Goal: Information Seeking & Learning: Learn about a topic

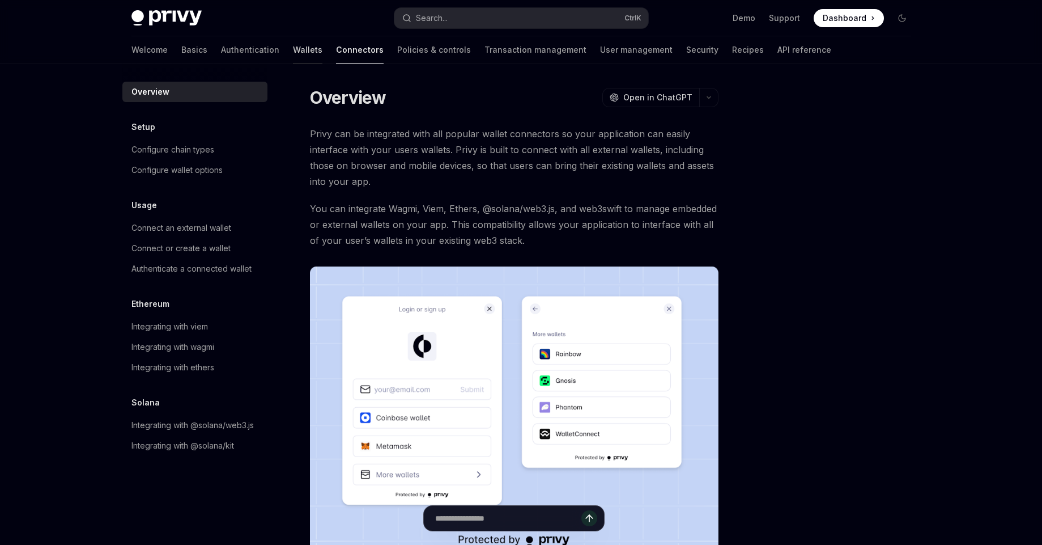
click at [293, 45] on link "Wallets" at bounding box center [307, 49] width 29 height 27
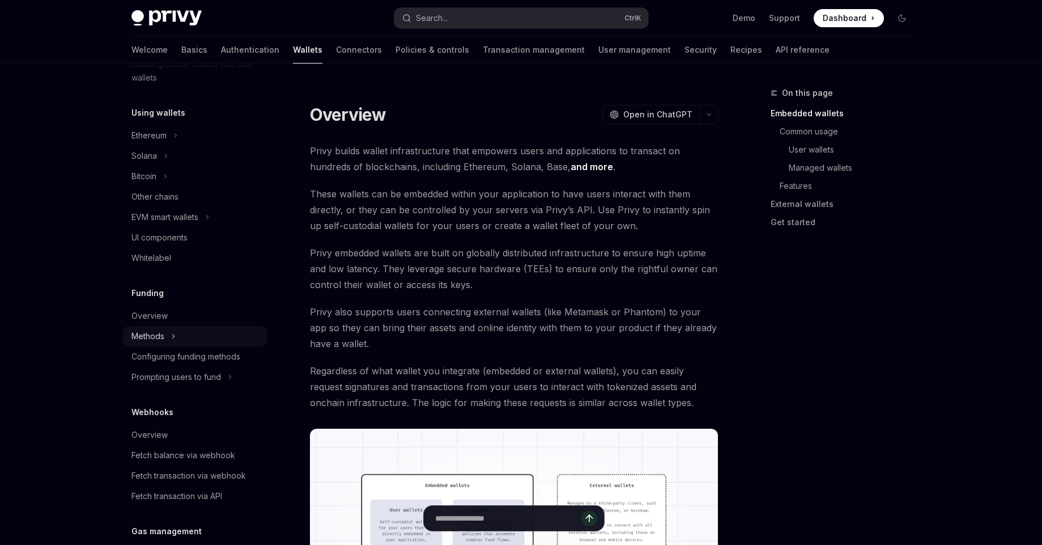
scroll to position [225, 0]
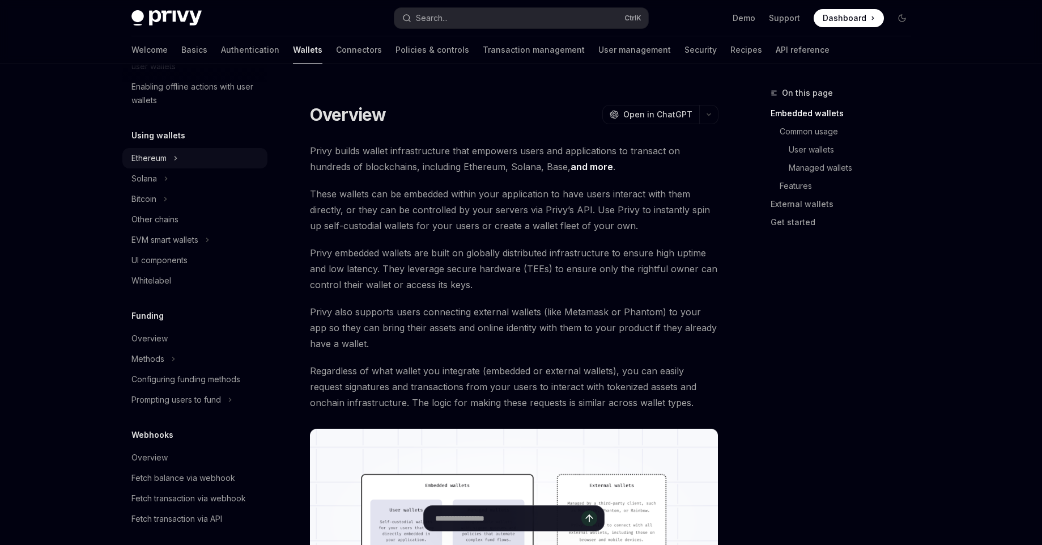
click at [156, 158] on div "Ethereum" at bounding box center [148, 158] width 35 height 14
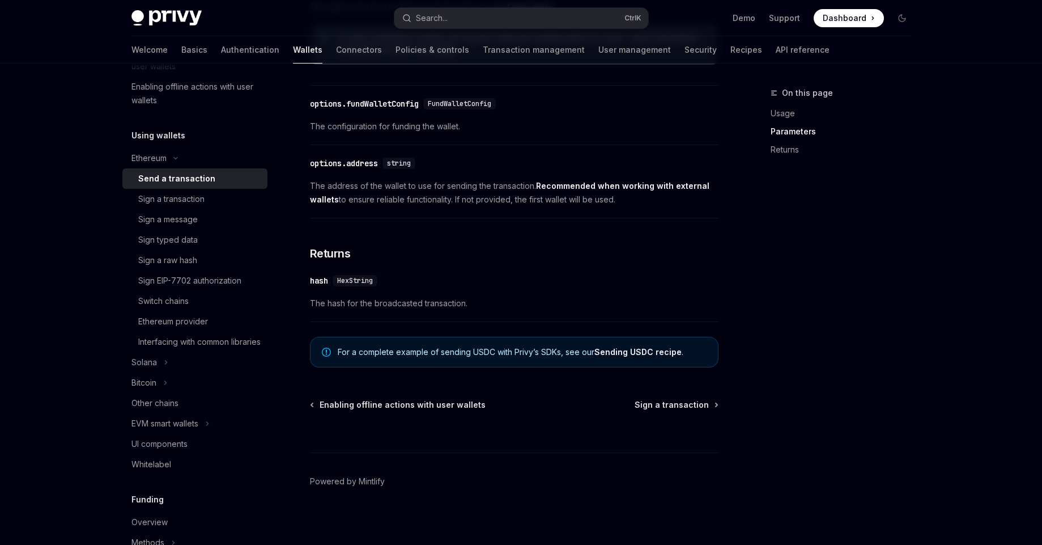
scroll to position [679, 0]
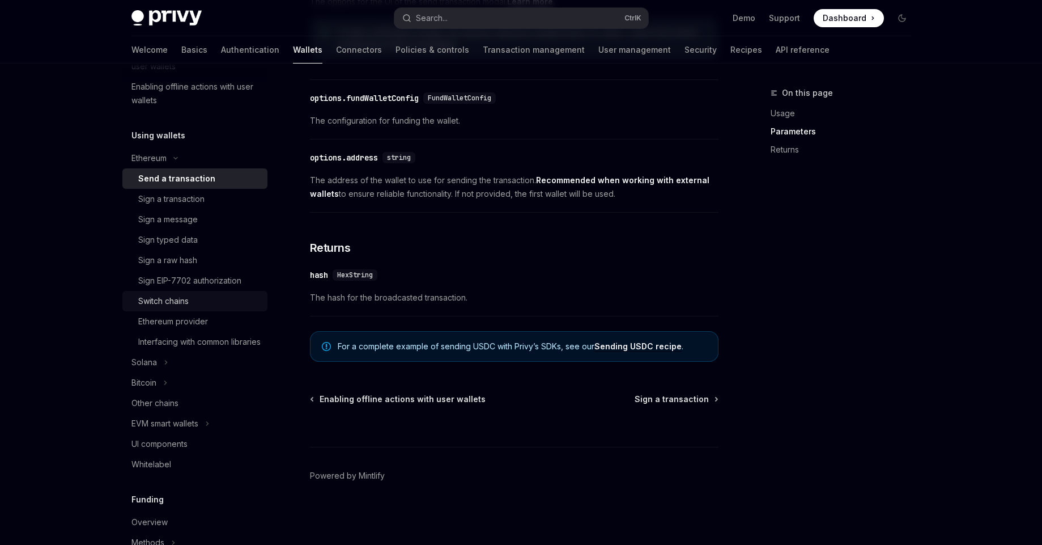
click at [219, 304] on div "Switch chains" at bounding box center [199, 301] width 122 height 14
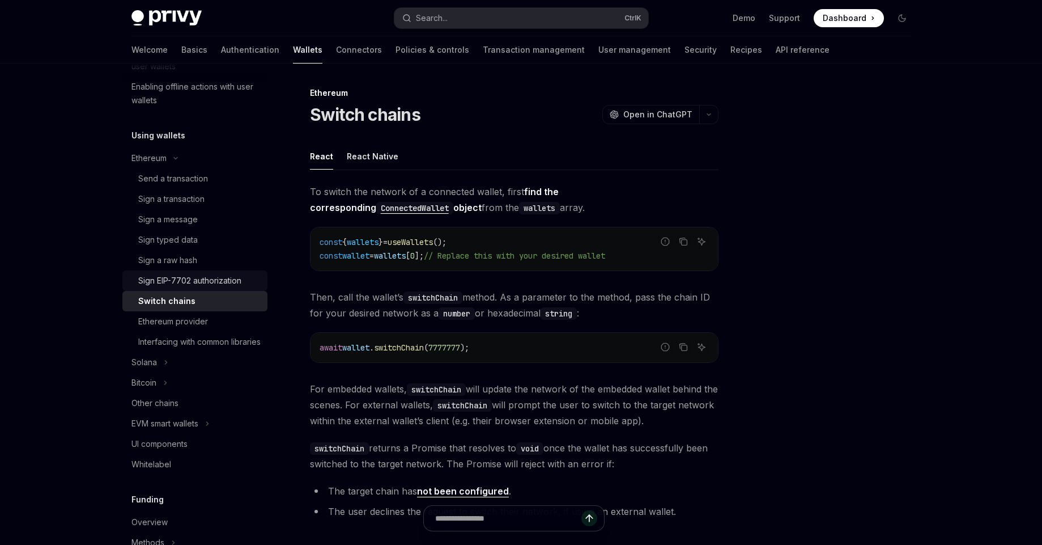
click at [247, 286] on div "Sign EIP-7702 authorization" at bounding box center [199, 281] width 122 height 14
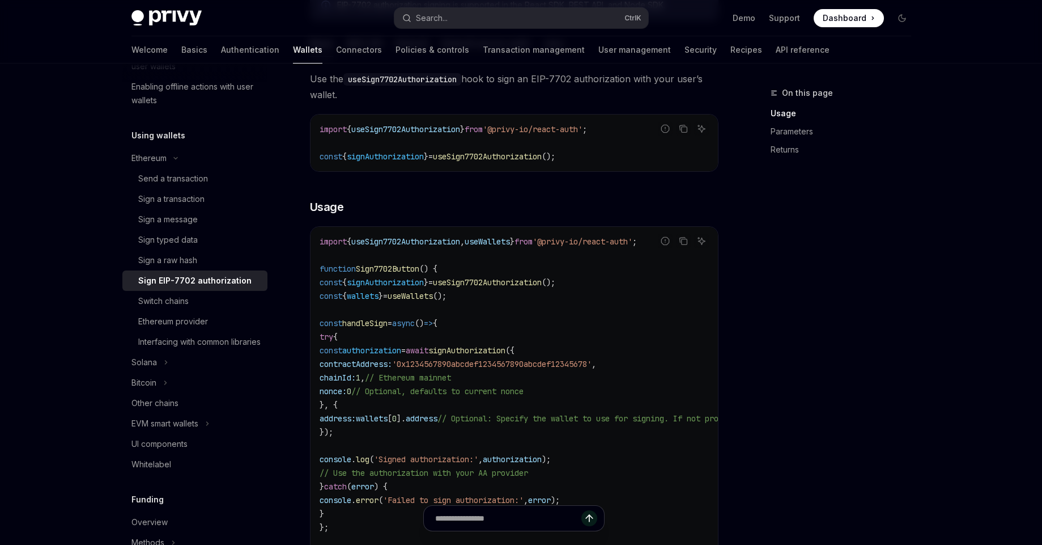
scroll to position [272, 0]
click at [243, 347] on div "Interfacing with common libraries" at bounding box center [199, 342] width 122 height 14
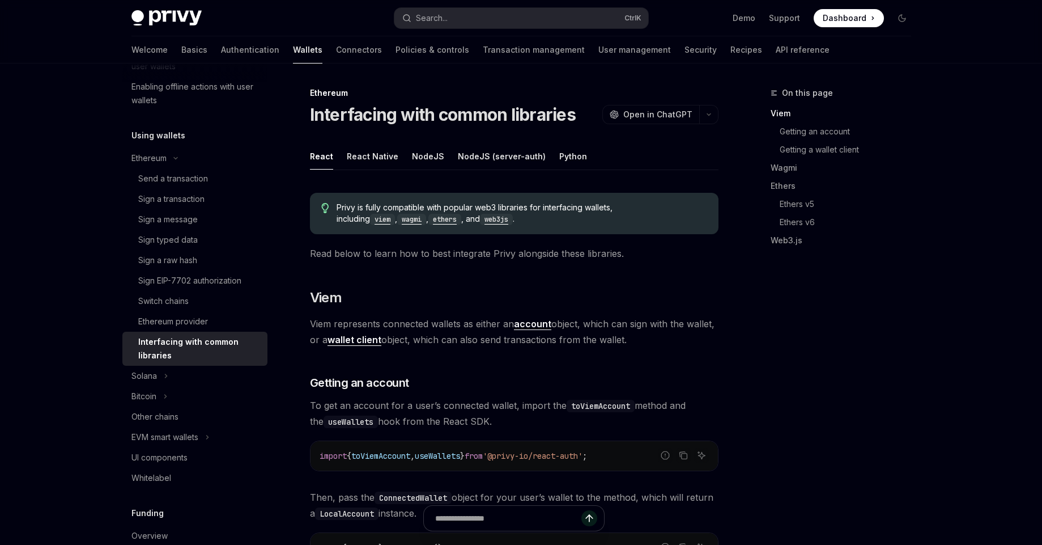
scroll to position [204, 0]
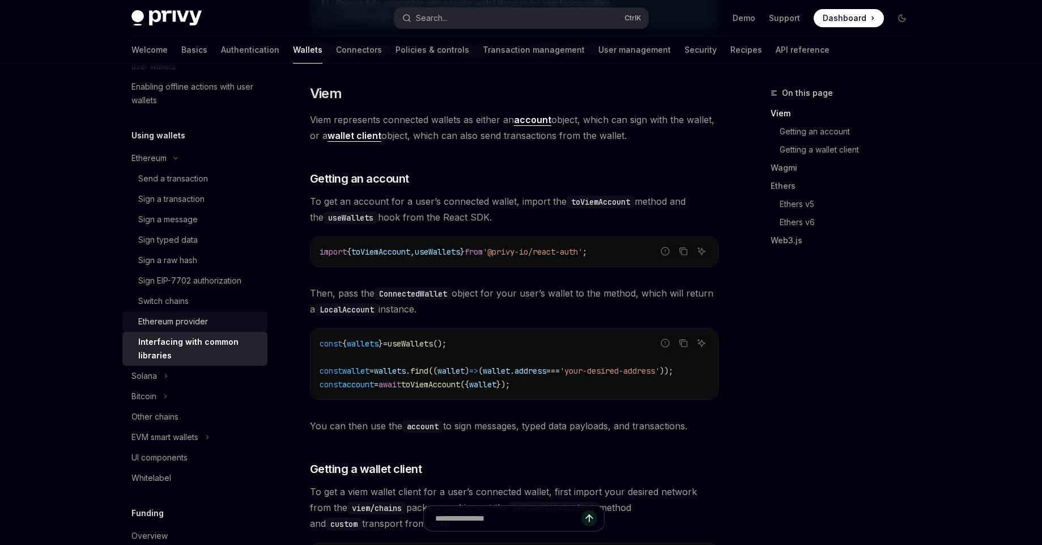
click at [217, 328] on link "Ethereum provider" at bounding box center [194, 321] width 145 height 20
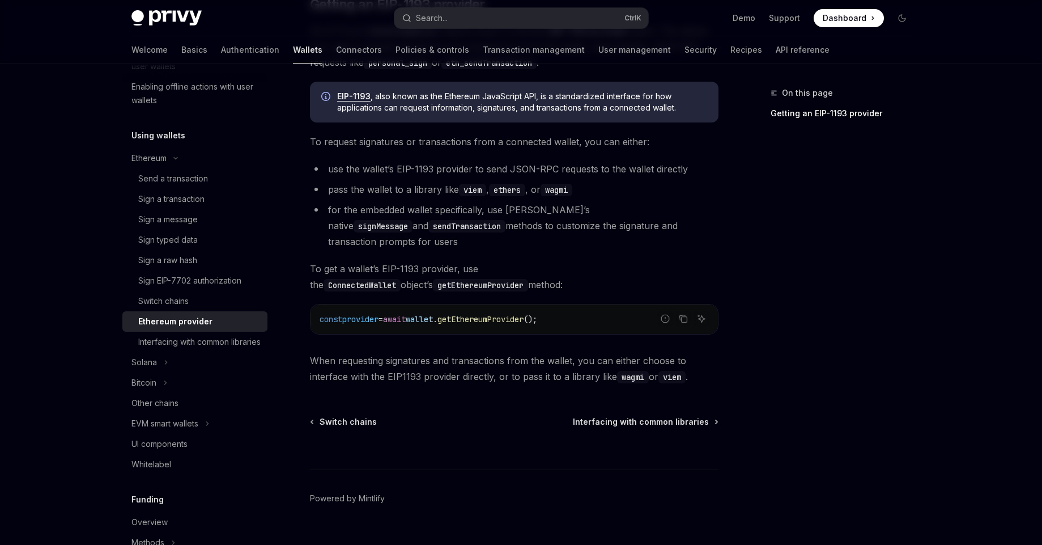
scroll to position [154, 0]
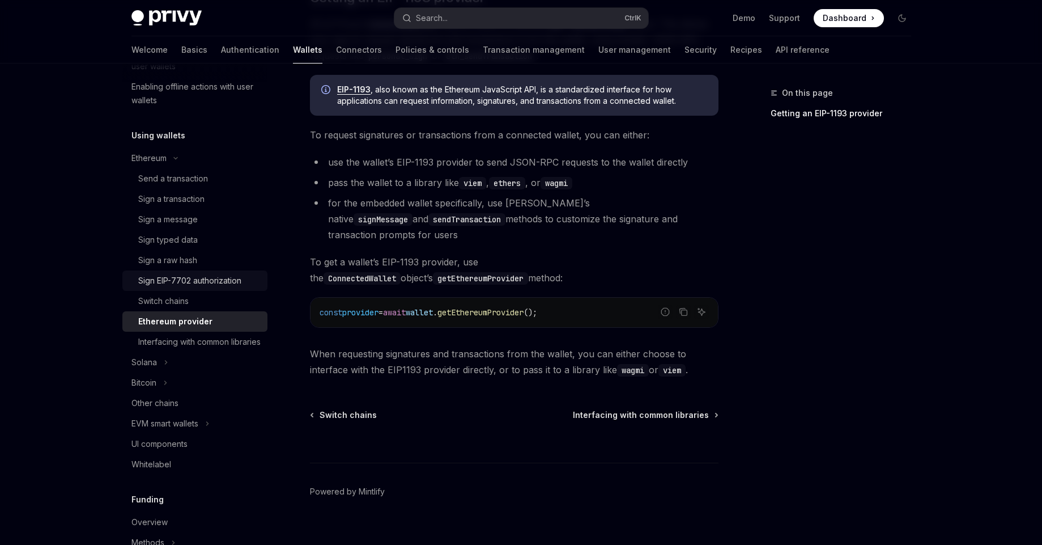
click at [215, 283] on div "Sign EIP-7702 authorization" at bounding box center [189, 281] width 103 height 14
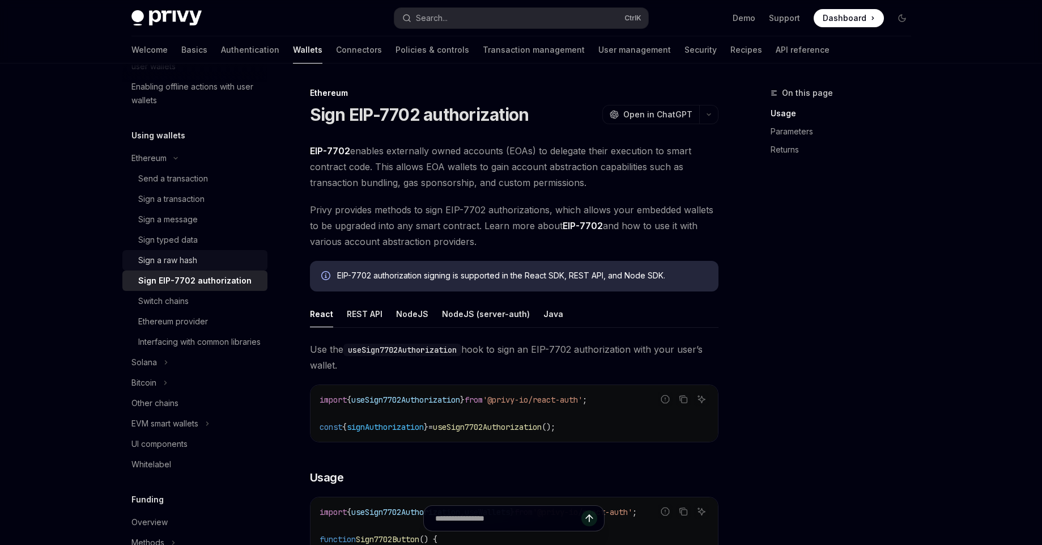
click at [223, 265] on div "Sign a raw hash" at bounding box center [199, 260] width 122 height 14
type textarea "*"
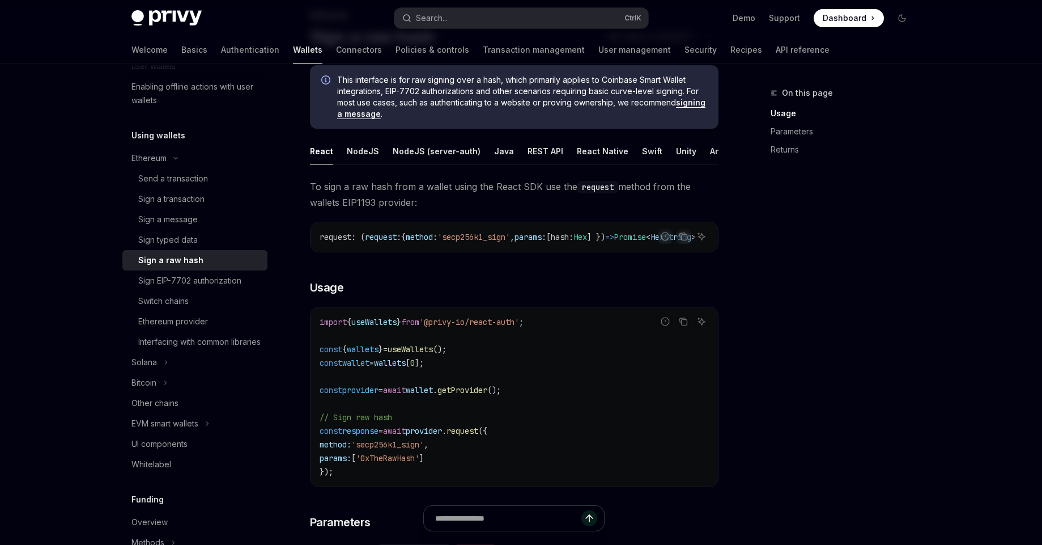
scroll to position [136, 0]
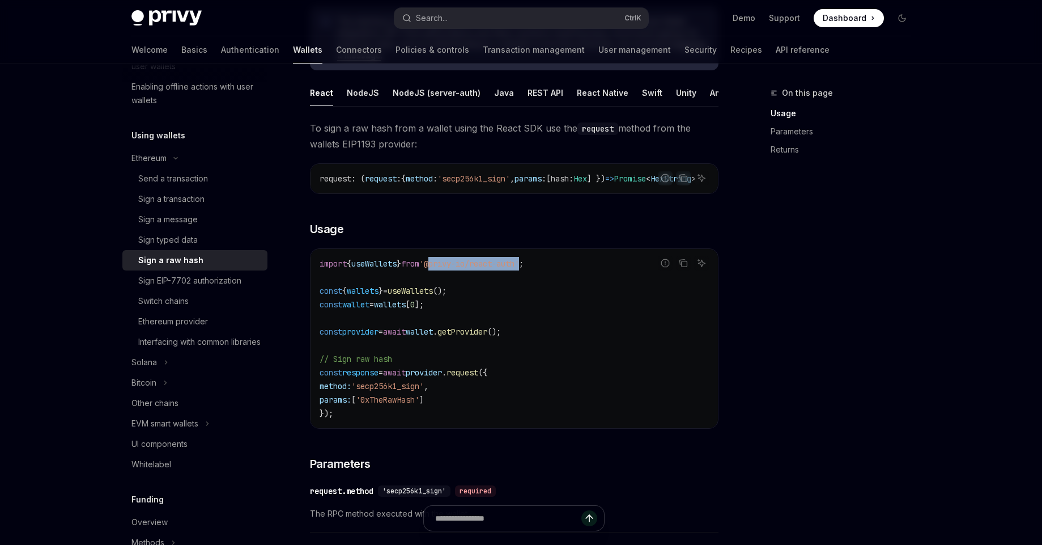
drag, startPoint x: 538, startPoint y: 277, endPoint x: 445, endPoint y: 273, distance: 92.5
click at [445, 269] on span "'@privy-io/react-auth'" at bounding box center [469, 263] width 100 height 10
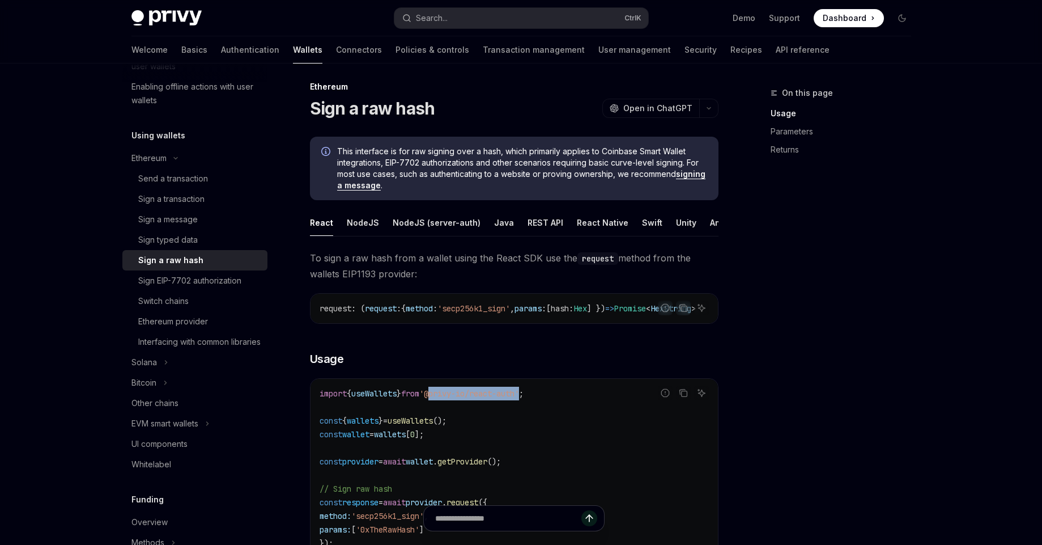
scroll to position [0, 0]
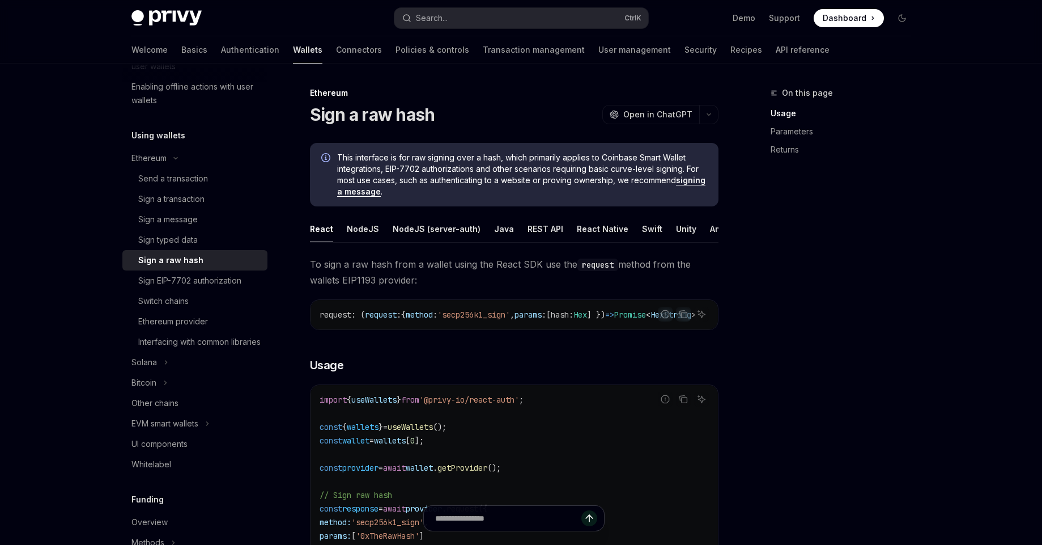
click at [529, 120] on div "Sign a raw hash OpenAI Open in ChatGPT" at bounding box center [514, 114] width 409 height 20
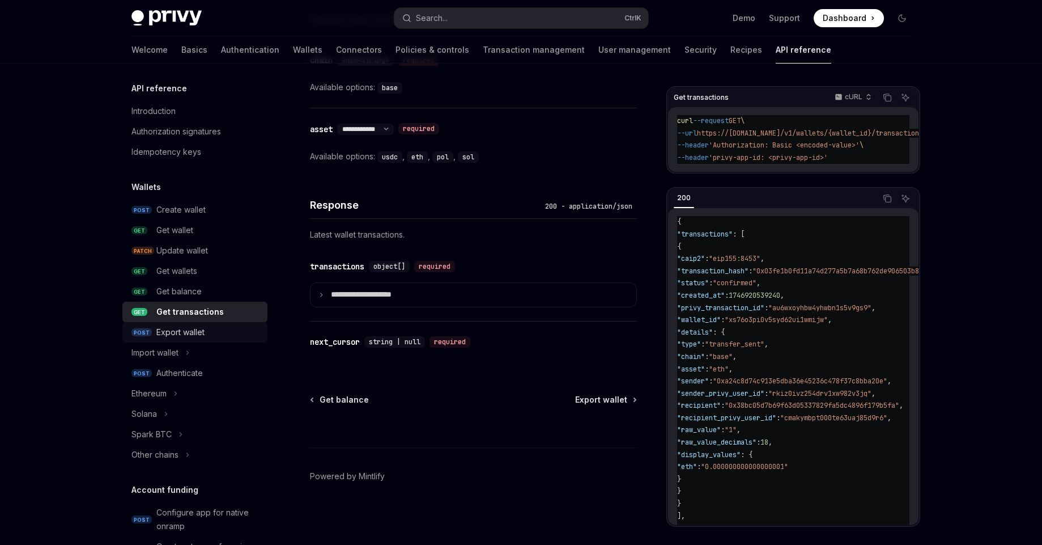
click at [218, 336] on div "Export wallet" at bounding box center [208, 332] width 104 height 14
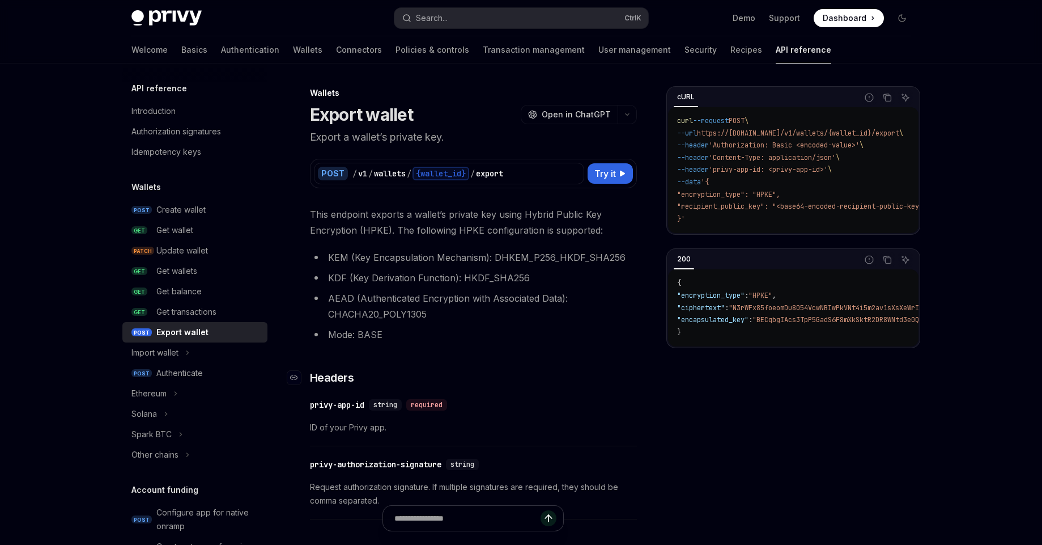
type textarea "*"
